Goal: Information Seeking & Learning: Learn about a topic

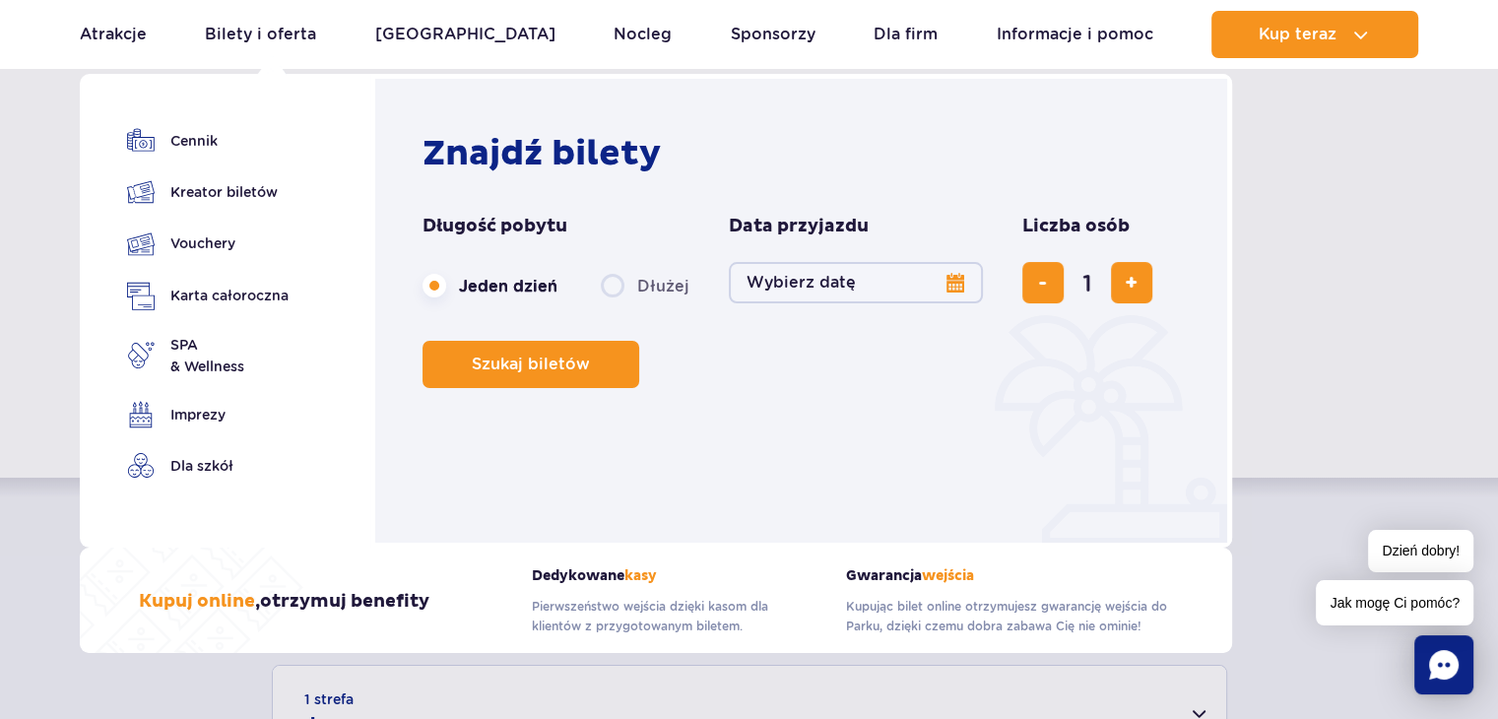
scroll to position [98, 0]
click at [796, 281] on button "Wybierz datę" at bounding box center [856, 282] width 254 height 41
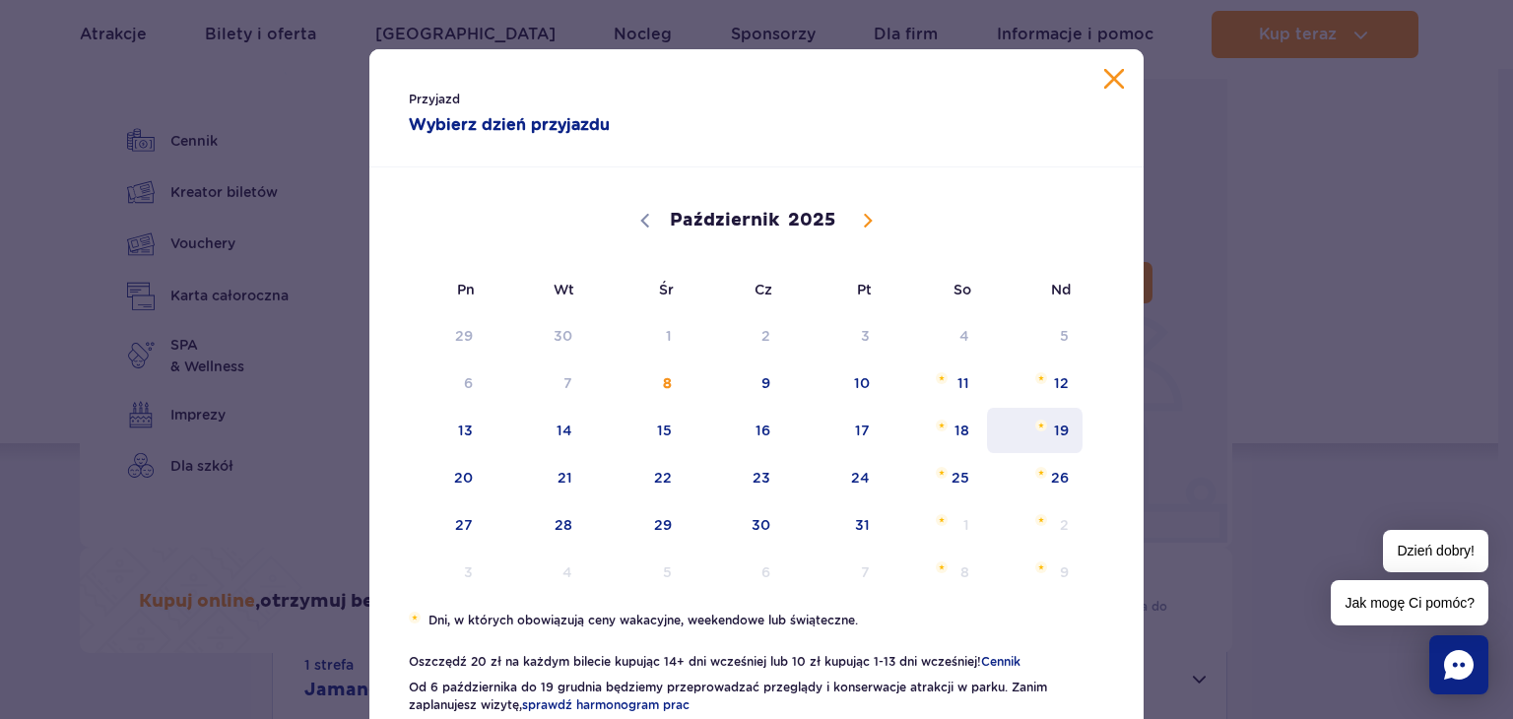
click at [1043, 436] on span "19" at bounding box center [1034, 430] width 99 height 45
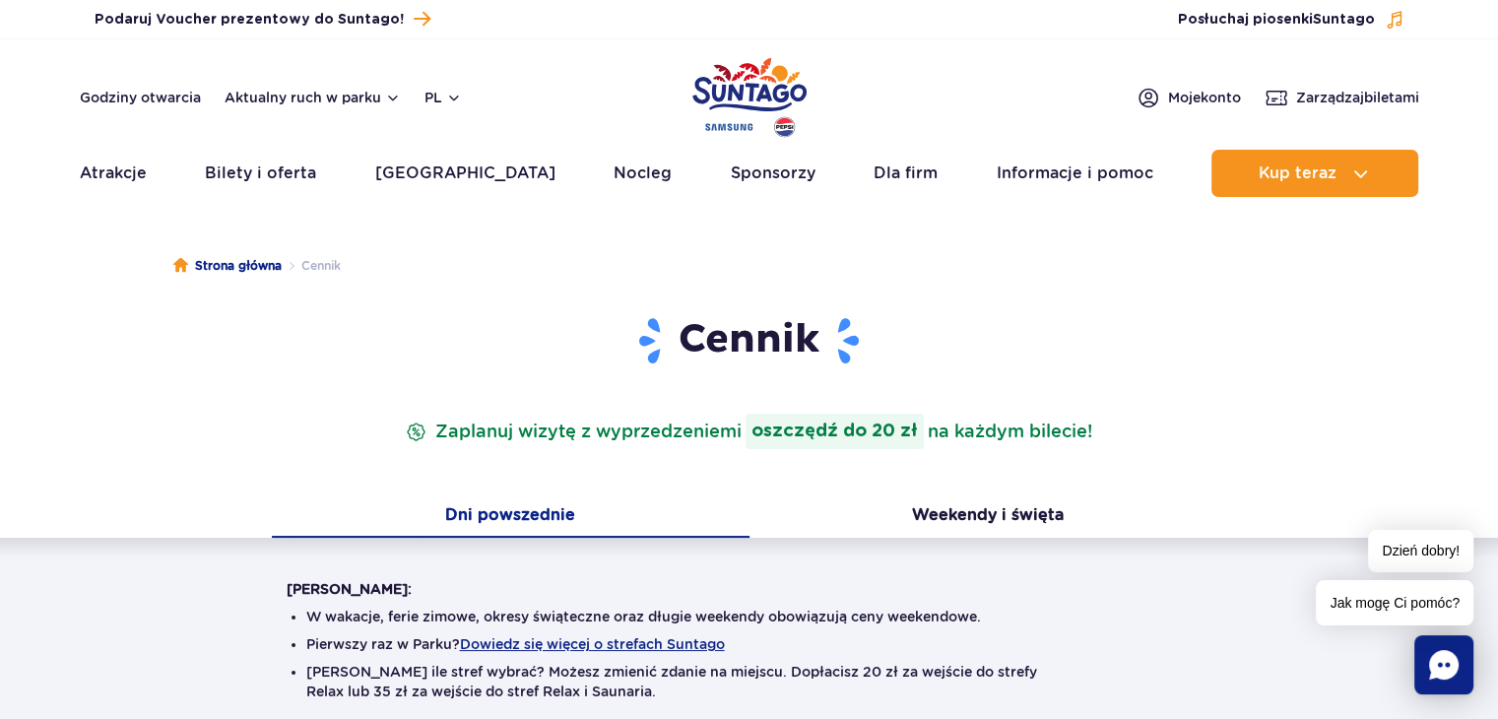
scroll to position [0, 0]
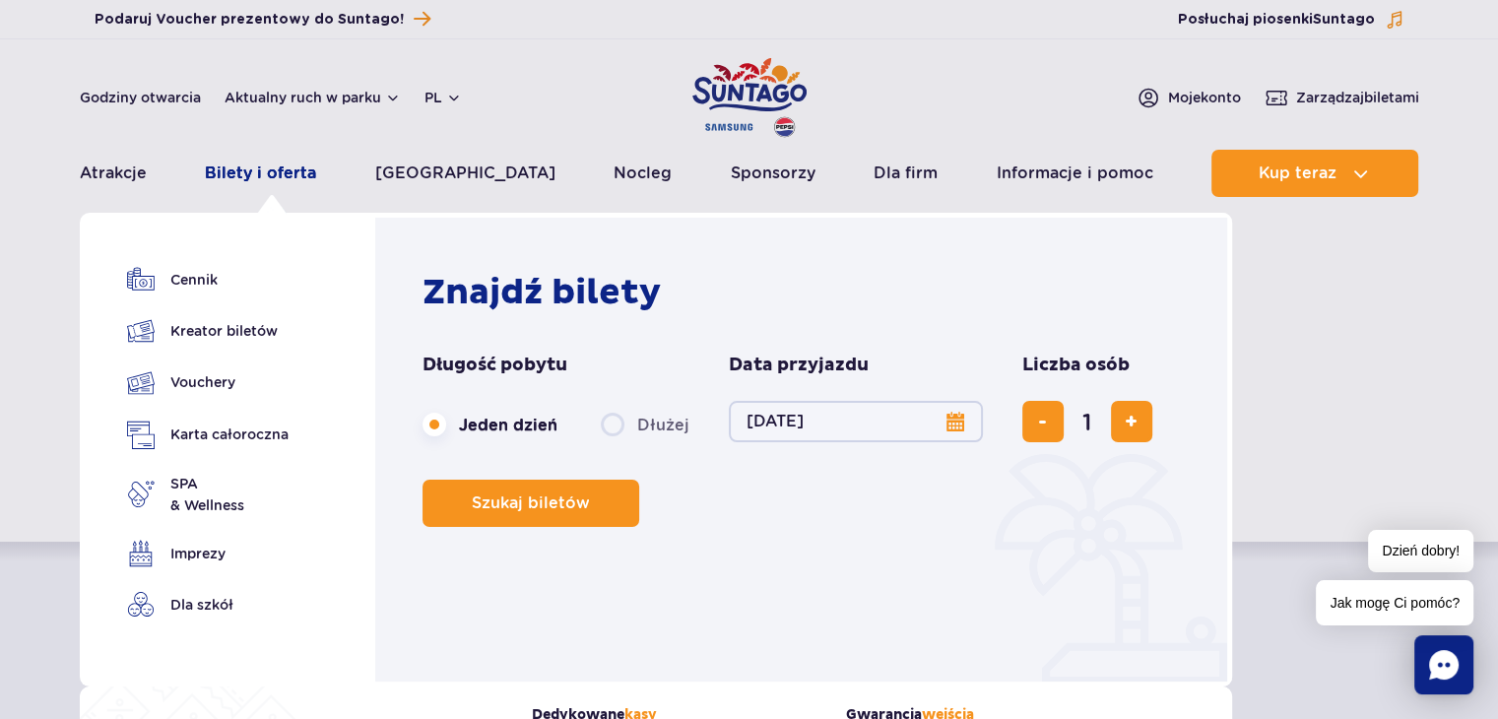
click at [249, 170] on link "Bilety i oferta" at bounding box center [260, 173] width 111 height 47
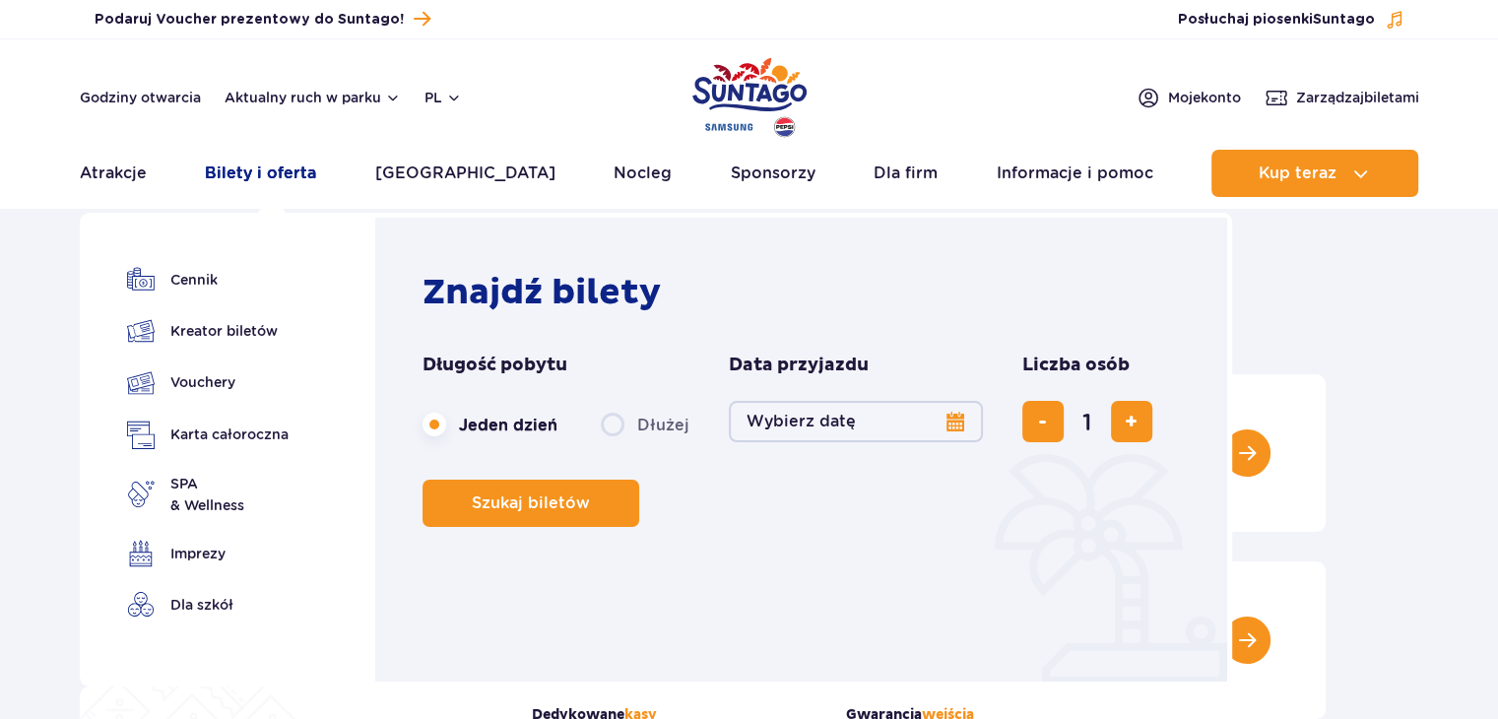
click at [299, 175] on link "Bilety i oferta" at bounding box center [260, 173] width 111 height 47
click at [277, 180] on link "Bilety i oferta" at bounding box center [260, 173] width 111 height 47
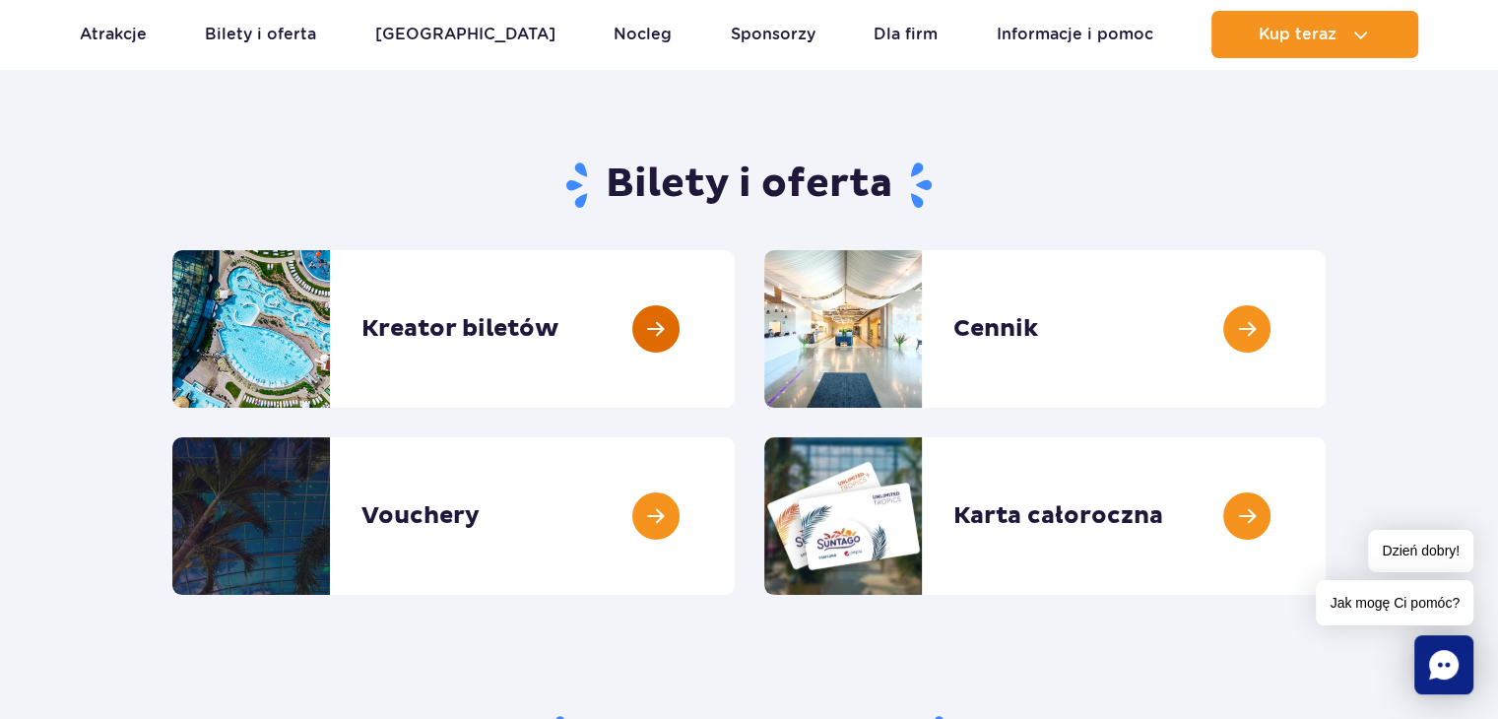
scroll to position [197, 0]
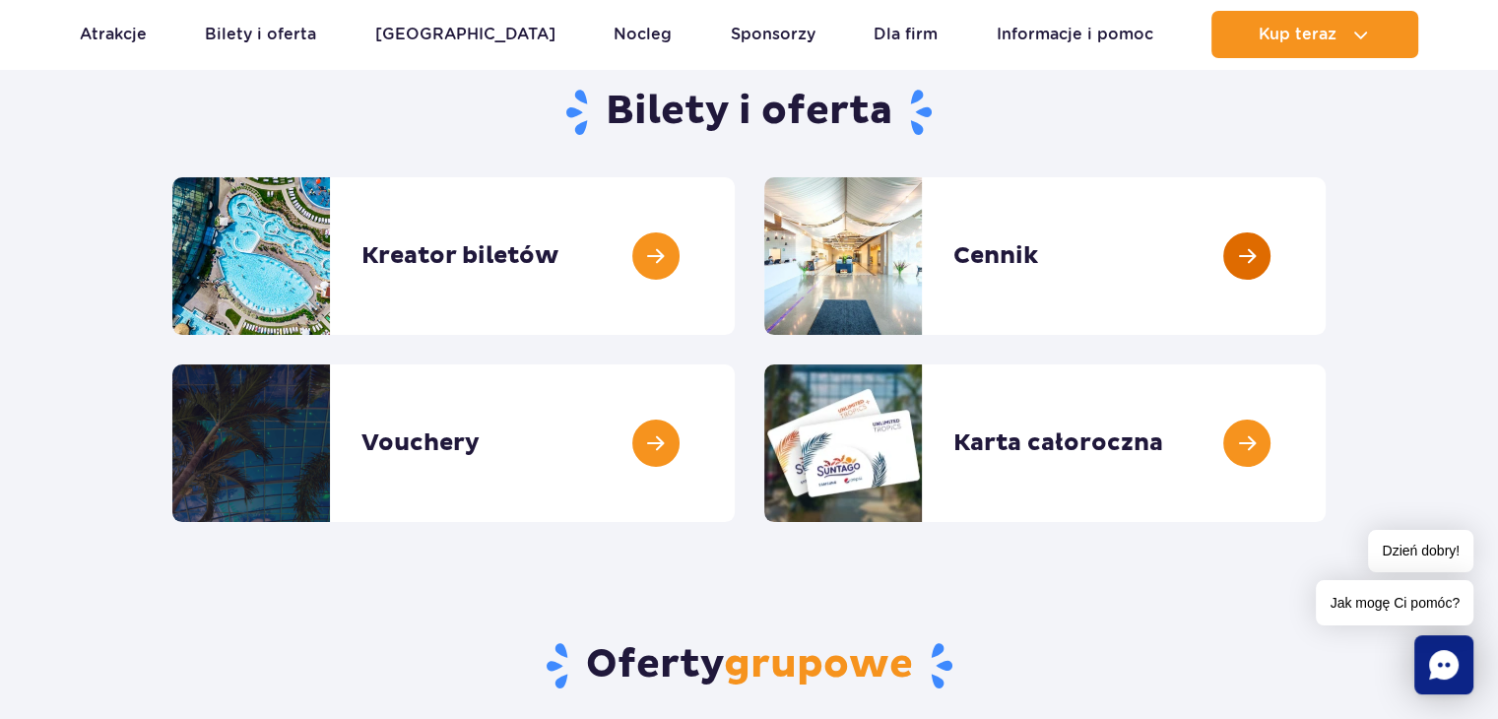
click at [1325, 257] on link at bounding box center [1325, 256] width 0 height 158
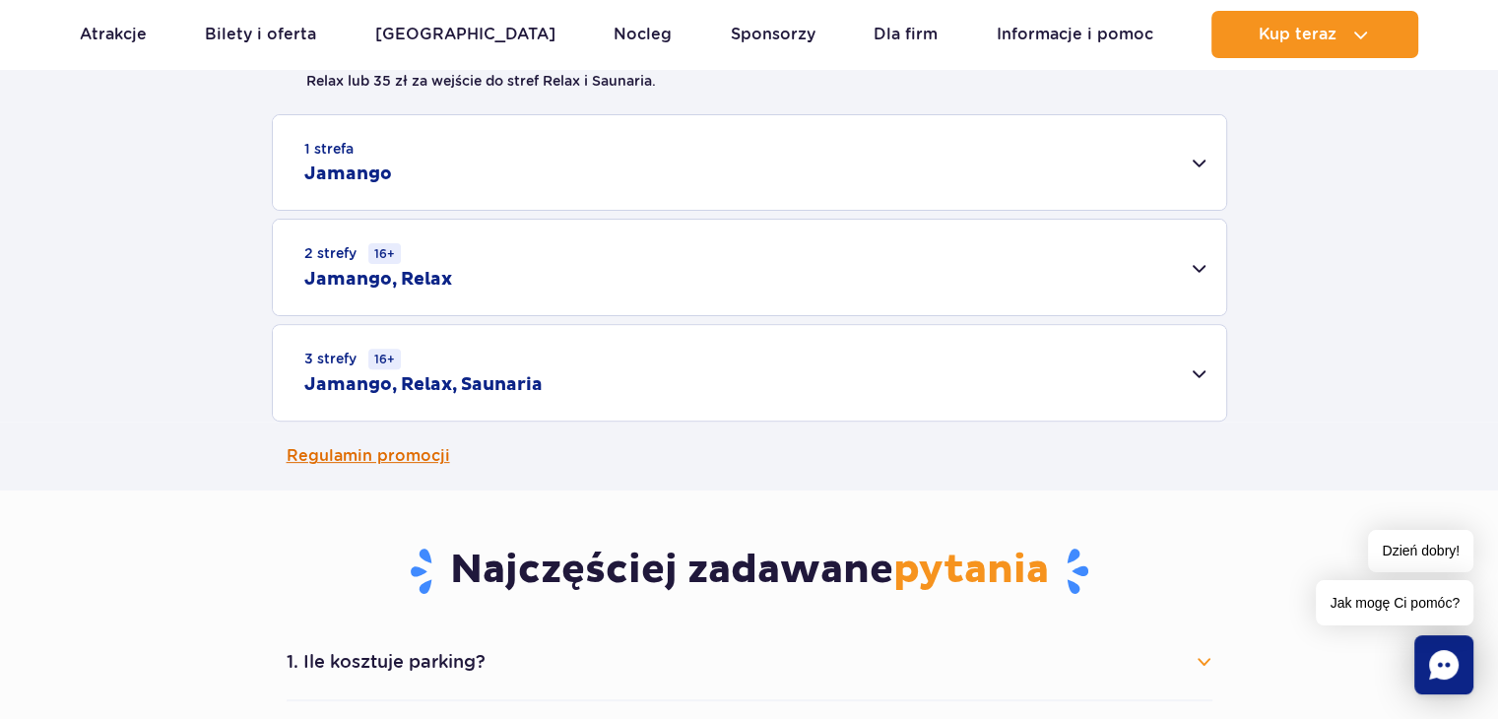
scroll to position [394, 0]
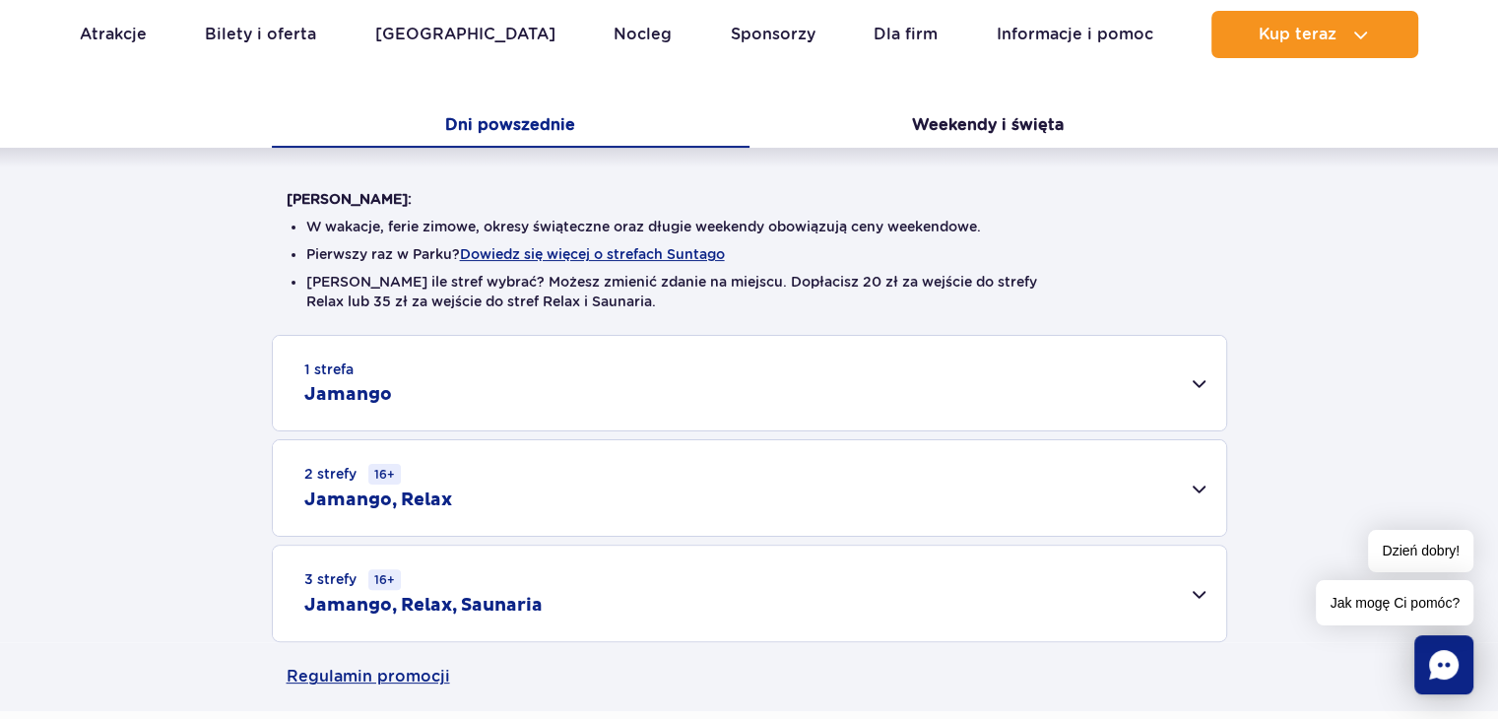
click at [1166, 580] on div "3 strefy 16+ Jamango, Relax, Saunaria" at bounding box center [749, 594] width 953 height 96
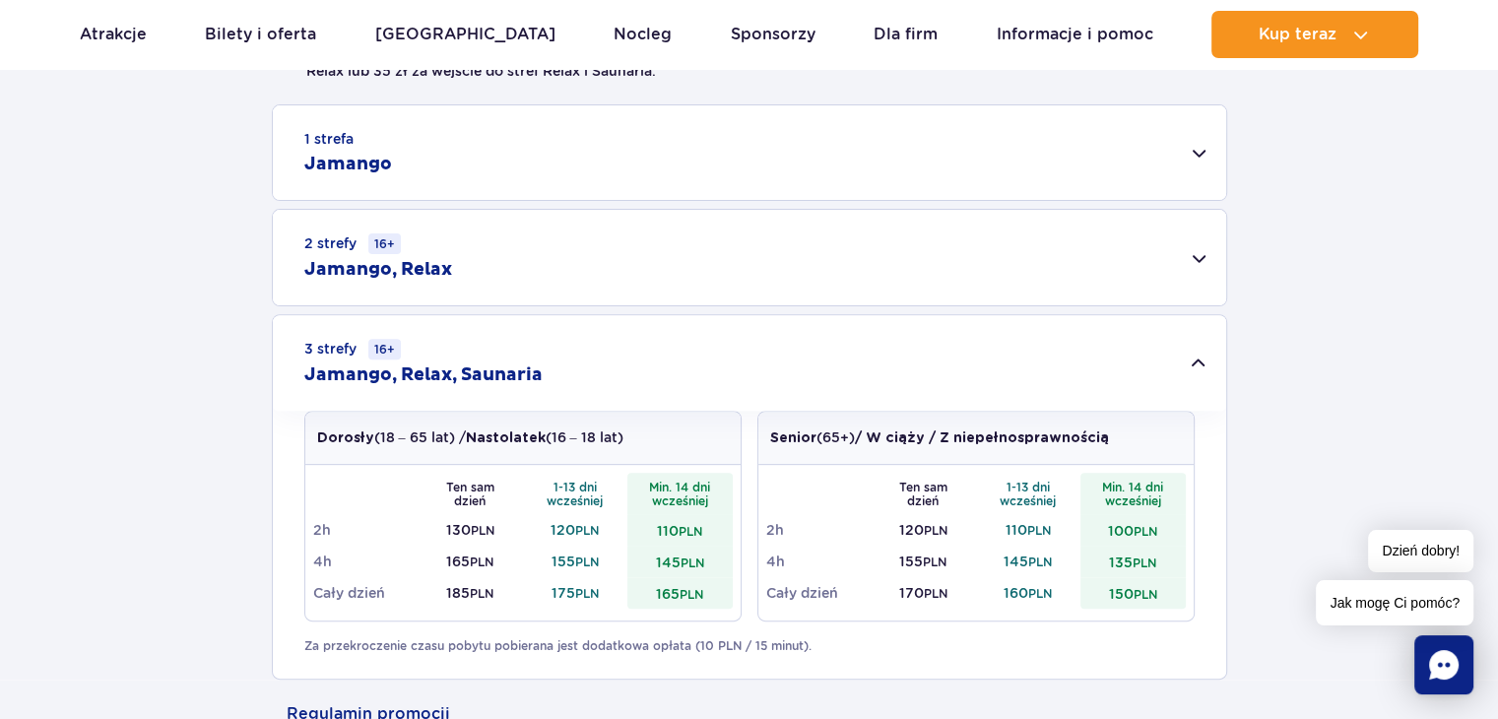
scroll to position [591, 0]
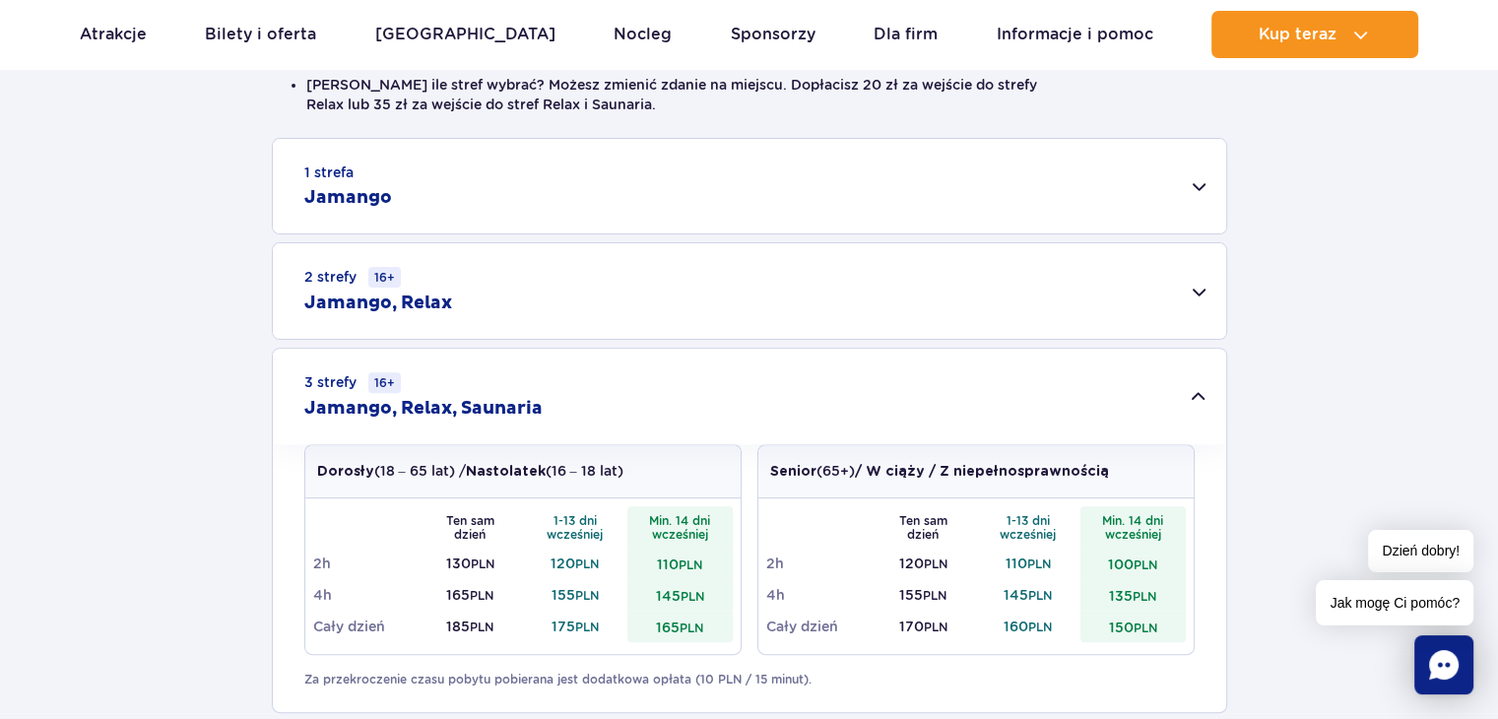
click at [748, 192] on div "1 strefa Jamango" at bounding box center [749, 186] width 953 height 95
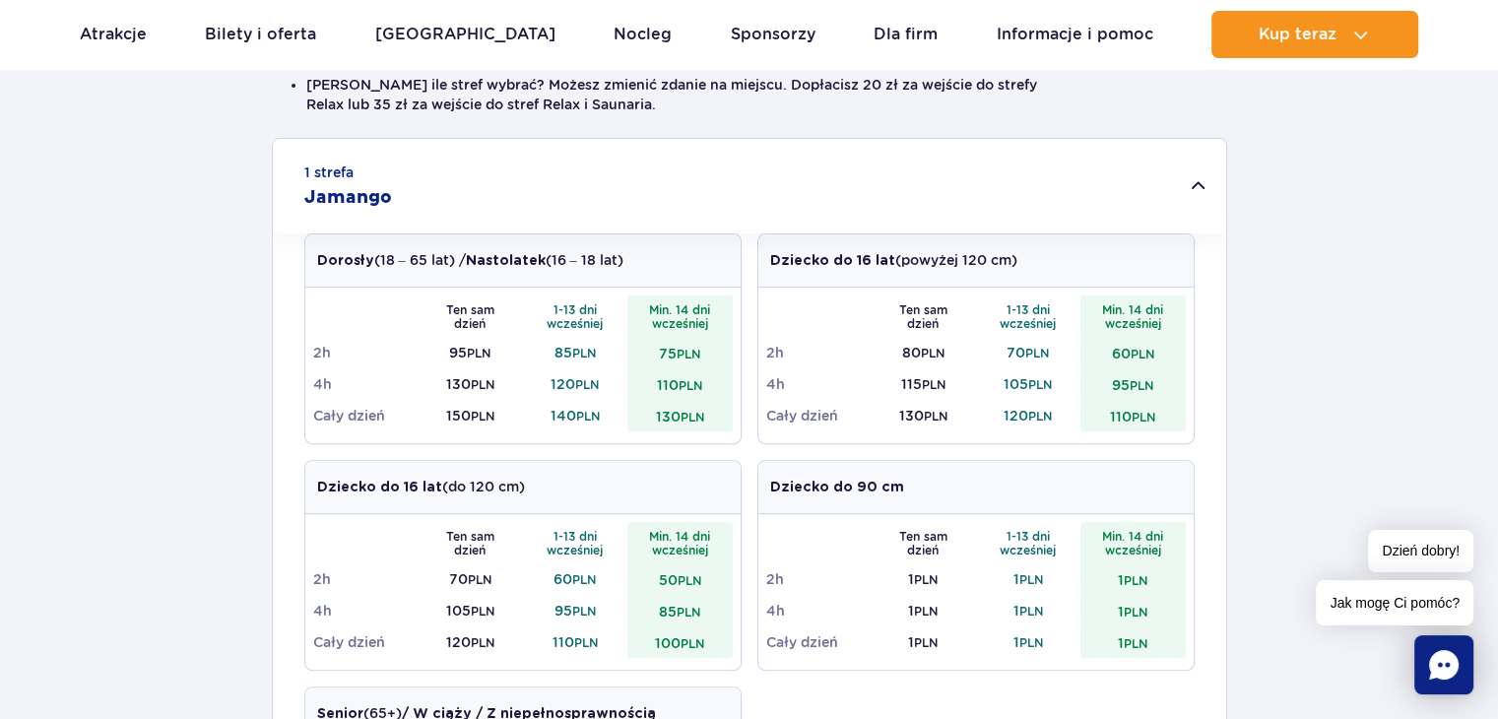
click at [744, 190] on div "1 strefa Jamango" at bounding box center [749, 186] width 953 height 95
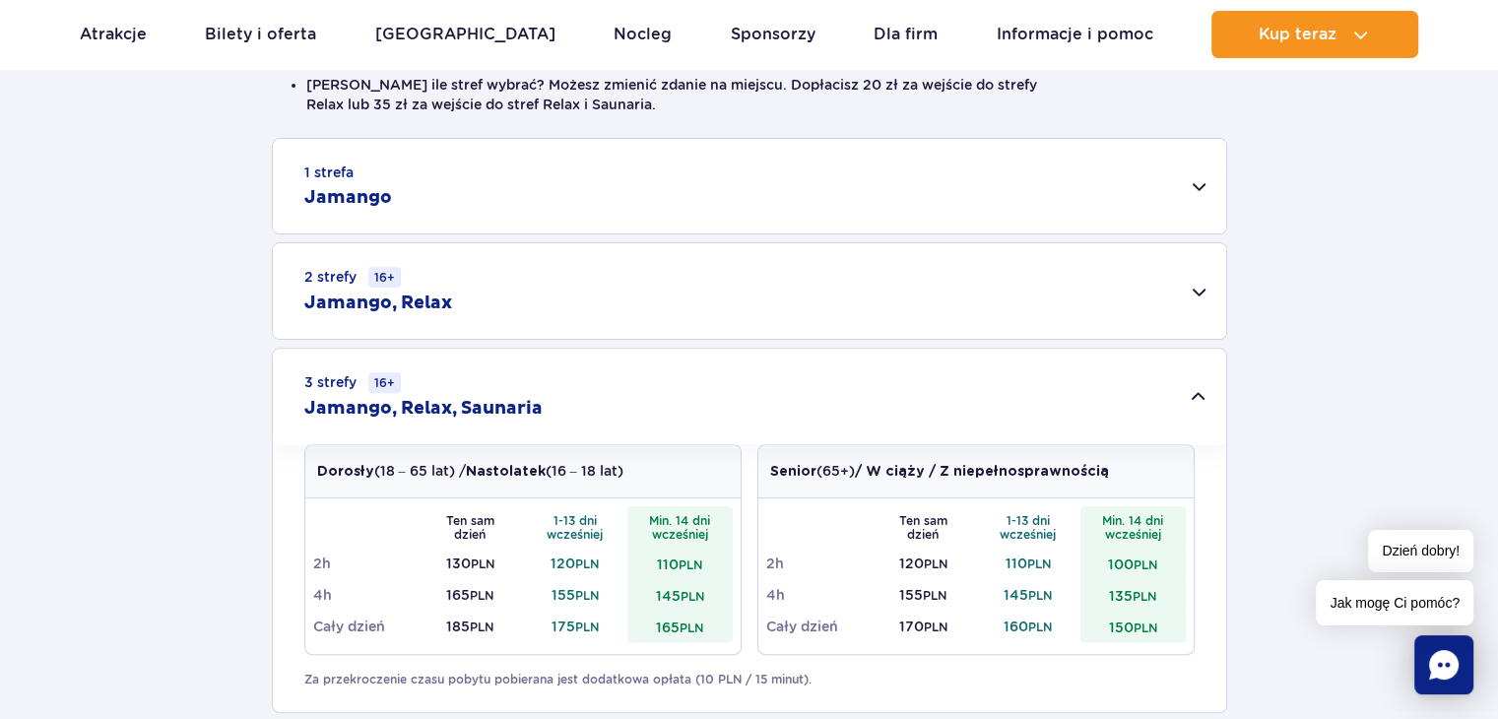
click at [733, 194] on div "1 strefa Jamango" at bounding box center [749, 186] width 953 height 95
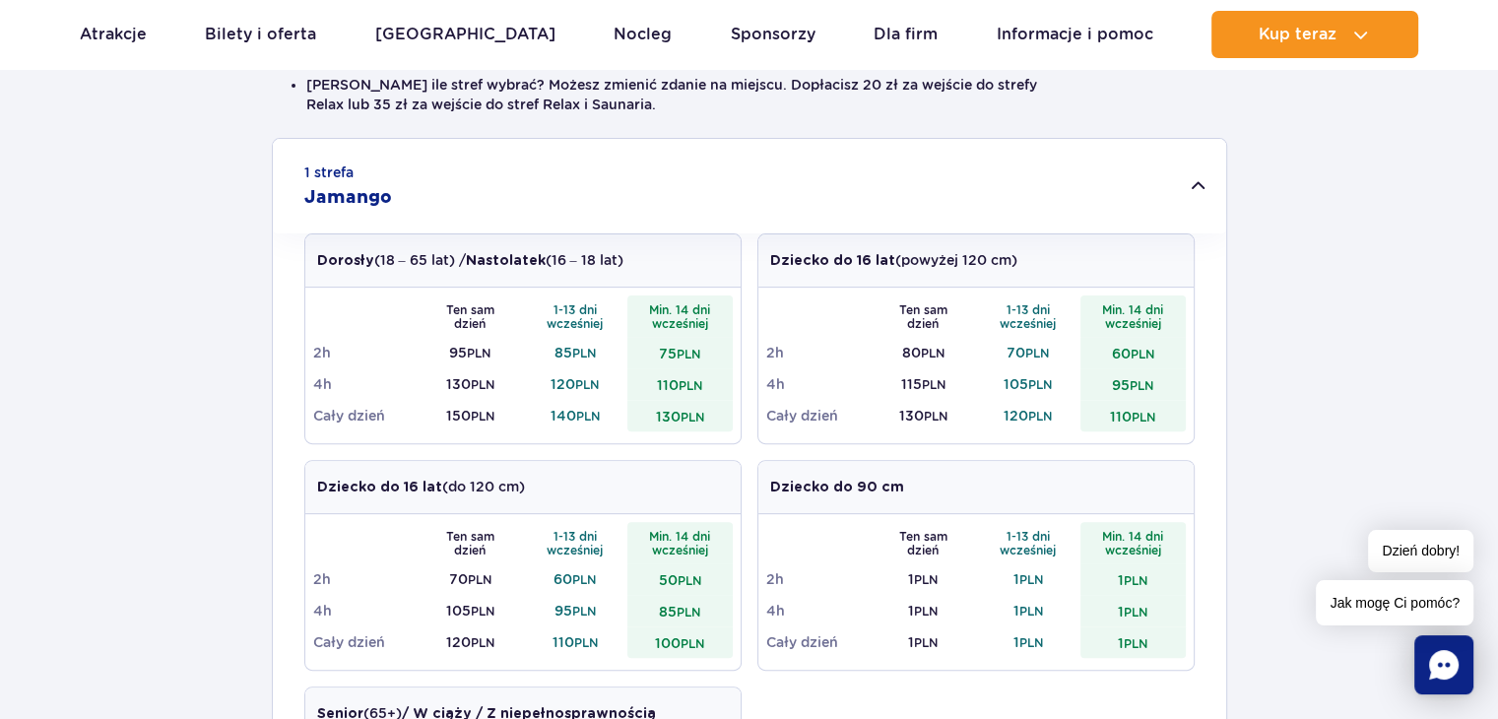
click at [554, 257] on p "Dorosły (18 – 65 lat) / Nastolatek (16 – 18 lat)" at bounding box center [470, 260] width 306 height 21
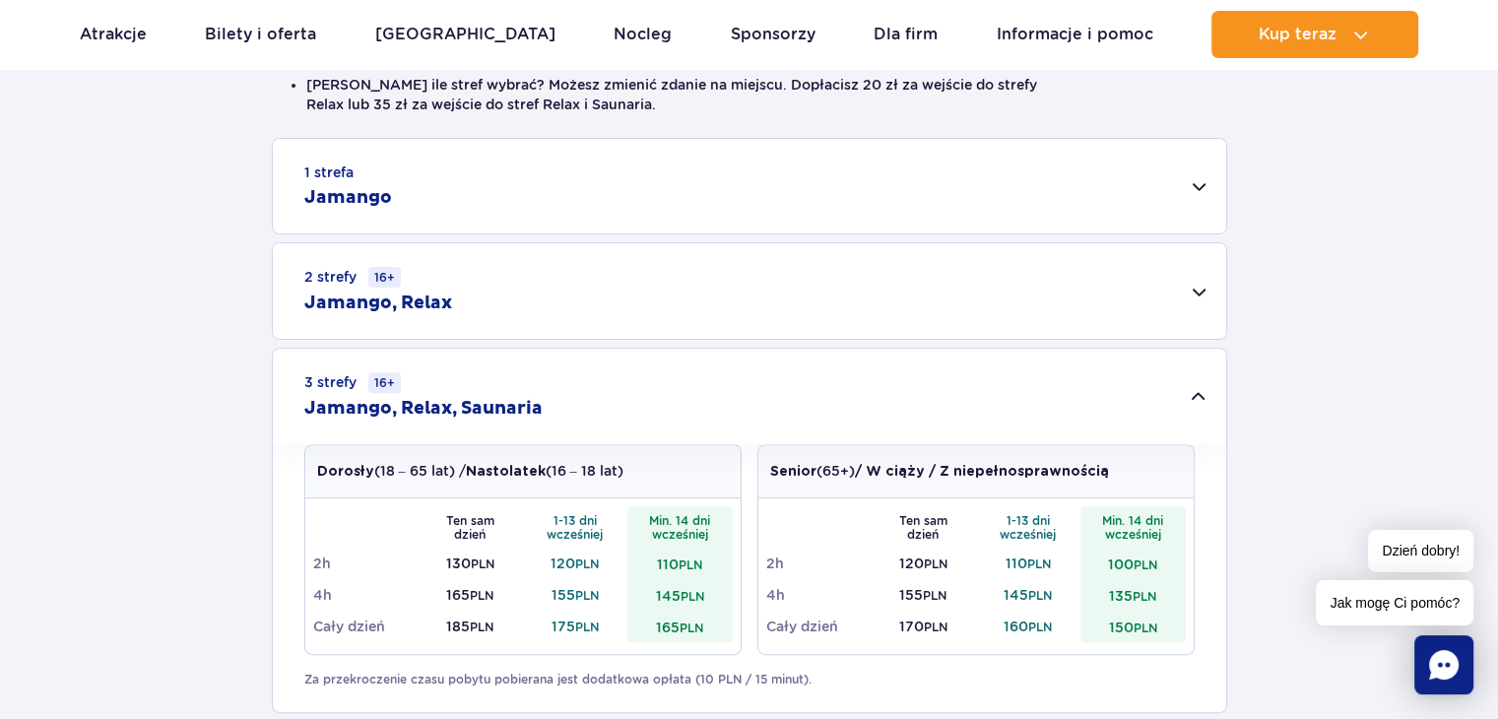
click at [554, 257] on div "2 strefy 16+ Jamango, Relax" at bounding box center [749, 291] width 953 height 96
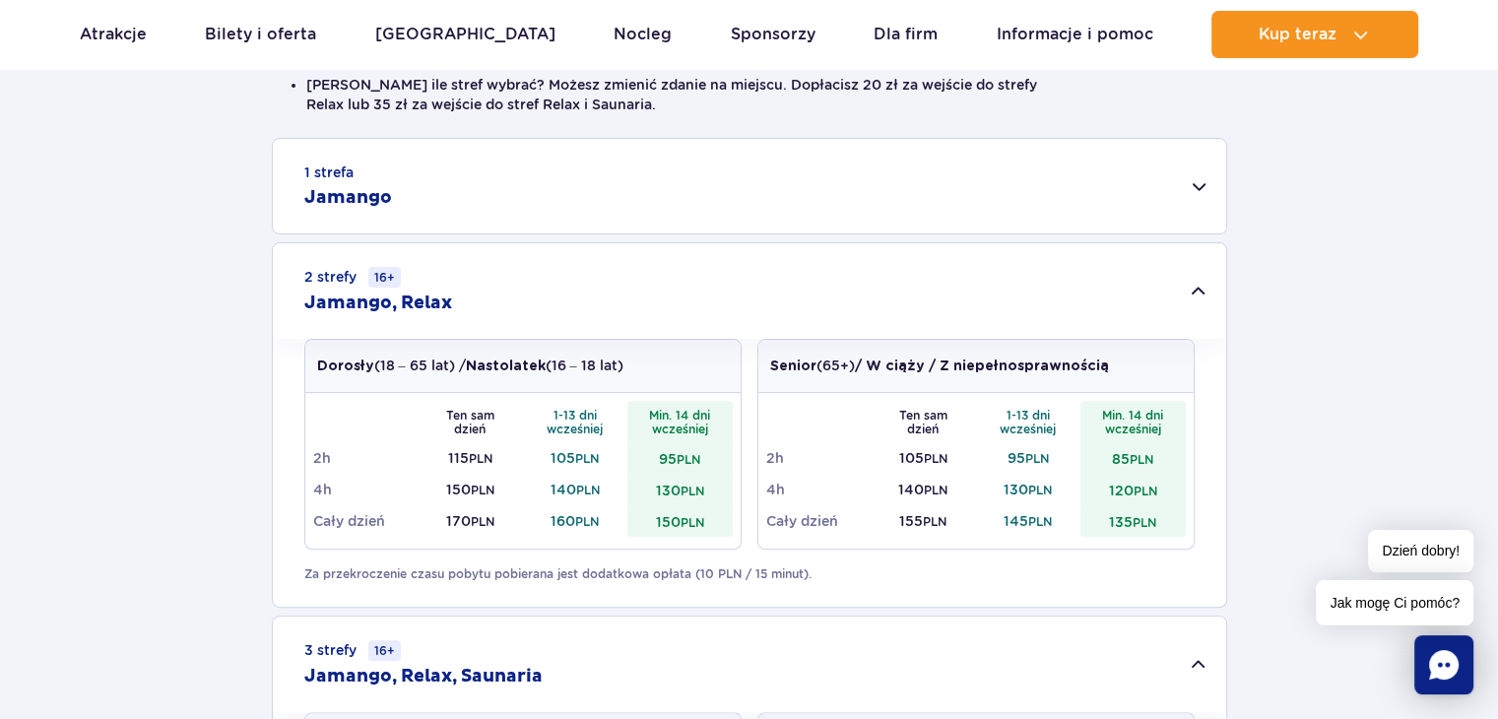
click at [568, 223] on div "1 strefa Jamango" at bounding box center [749, 186] width 953 height 95
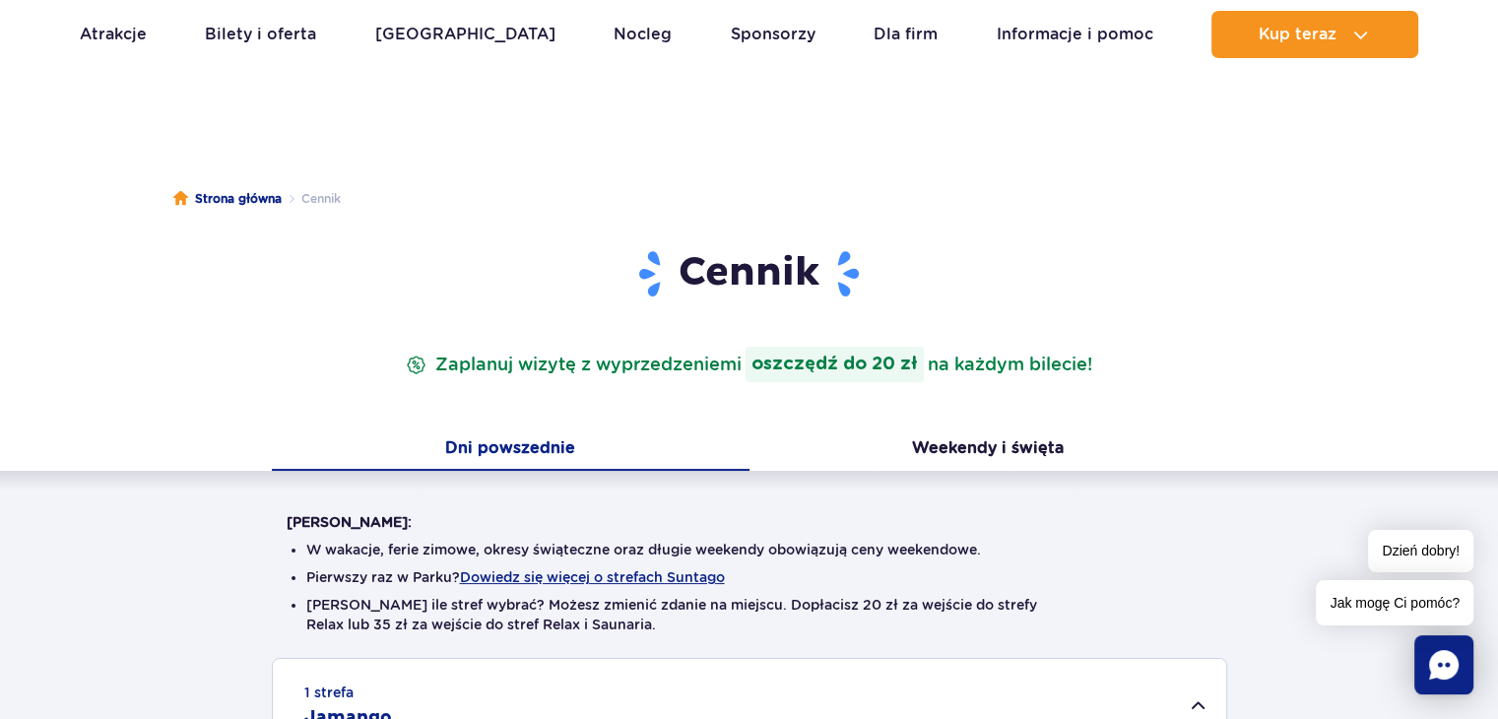
scroll to position [0, 0]
